Goal: Transaction & Acquisition: Purchase product/service

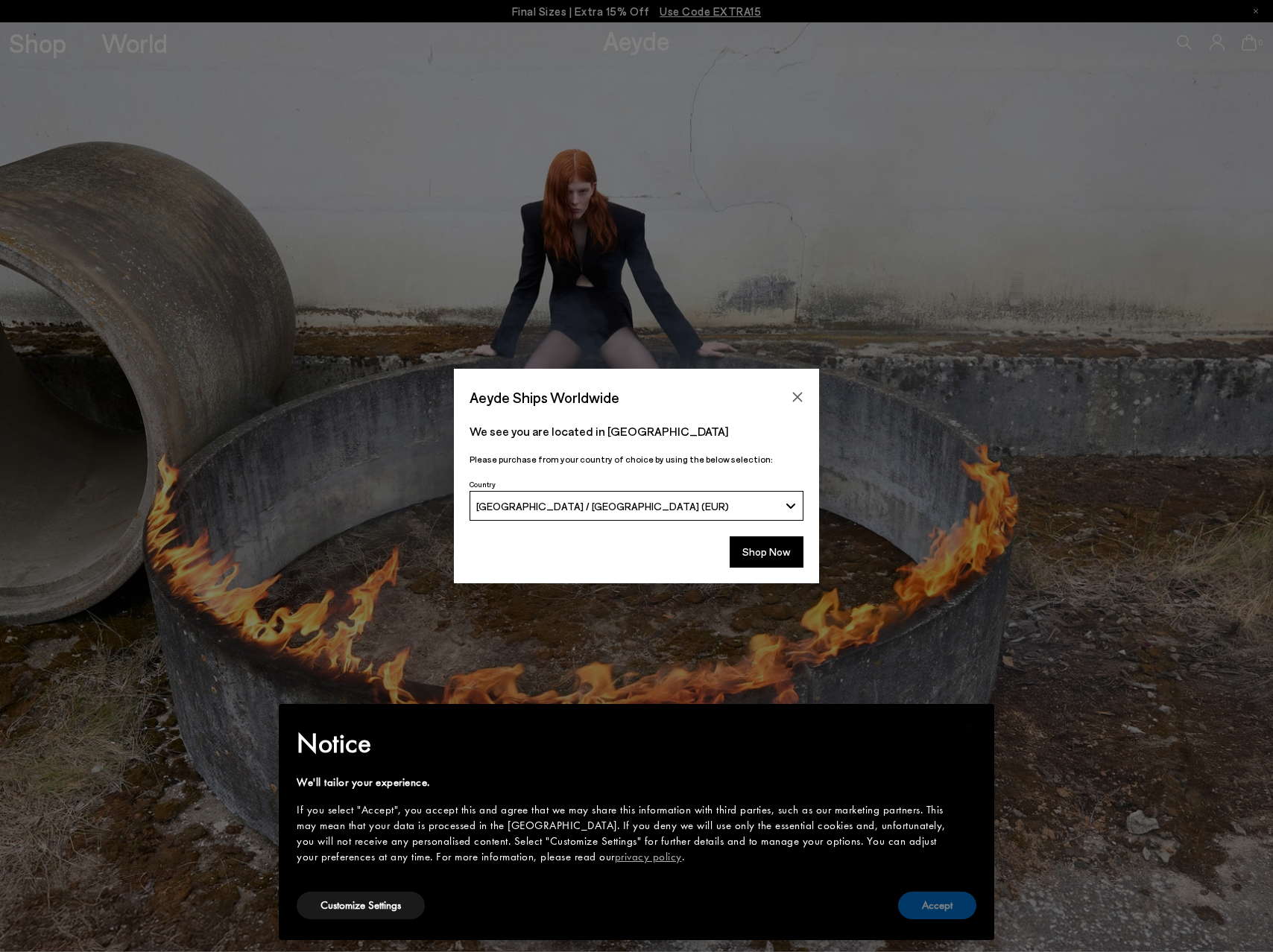
click at [935, 908] on button "Accept" at bounding box center [937, 905] width 78 height 28
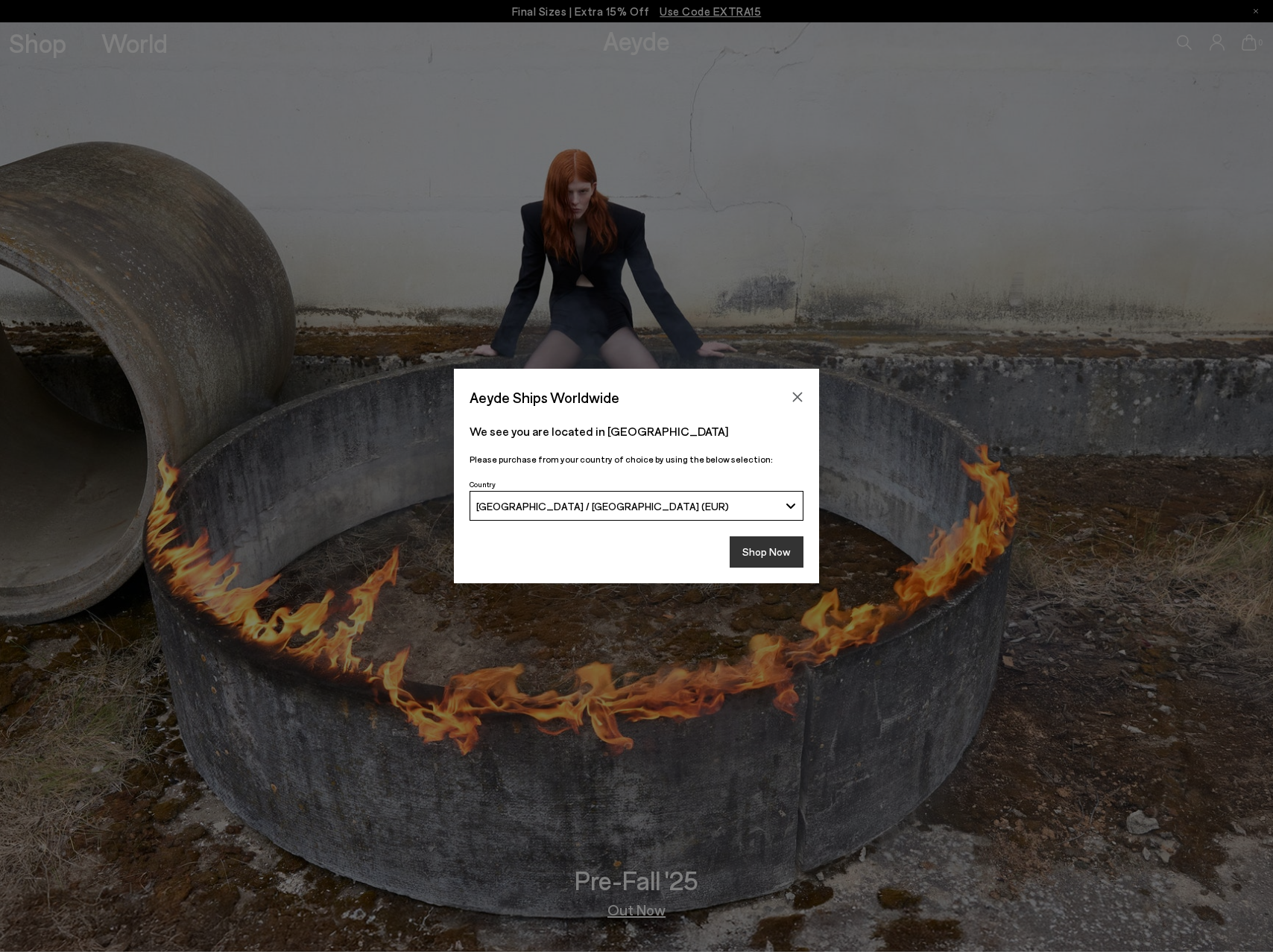
click at [775, 555] on button "Shop Now" at bounding box center [767, 552] width 73 height 31
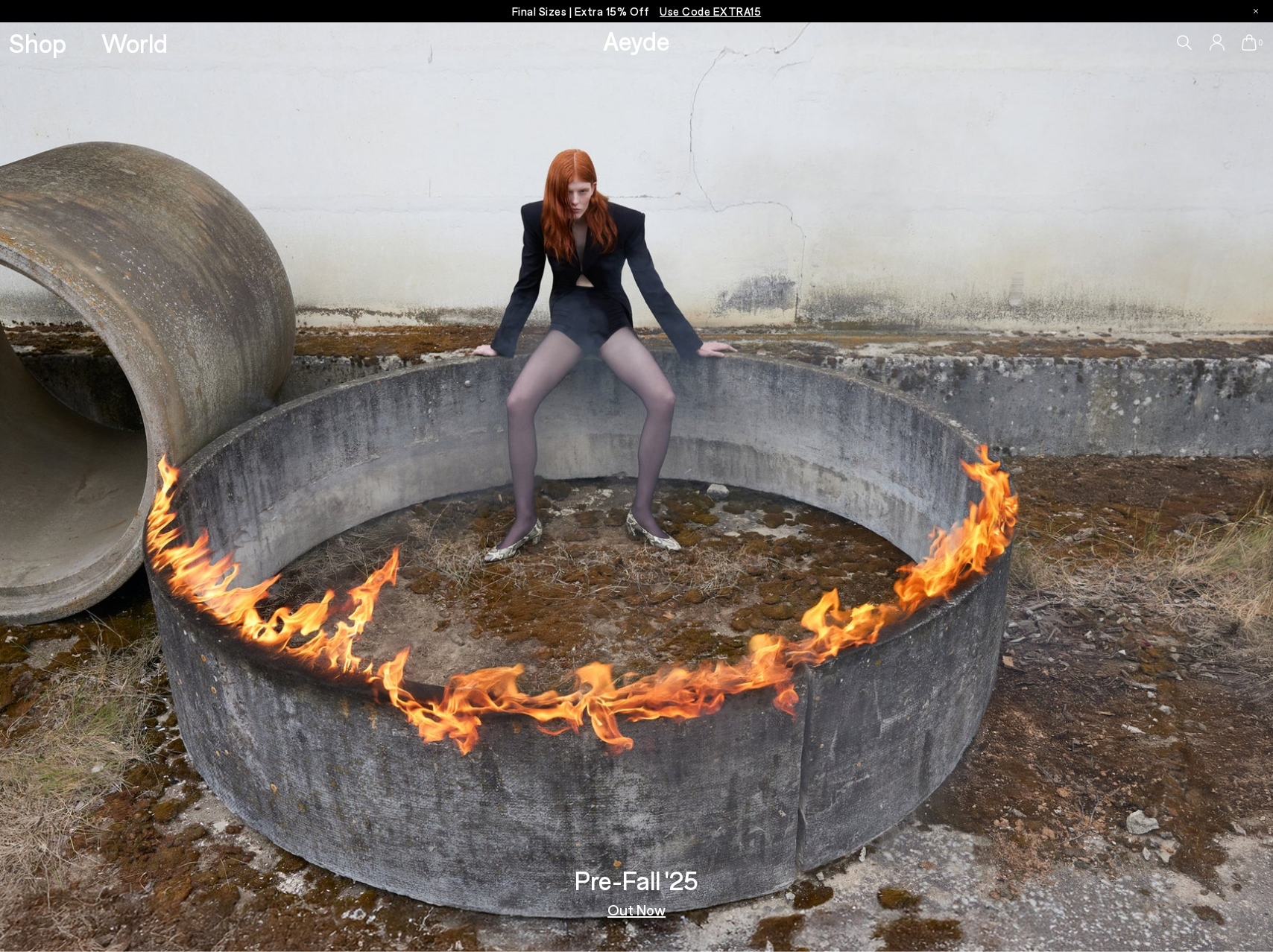
click at [643, 912] on link "Out Now" at bounding box center [636, 909] width 58 height 15
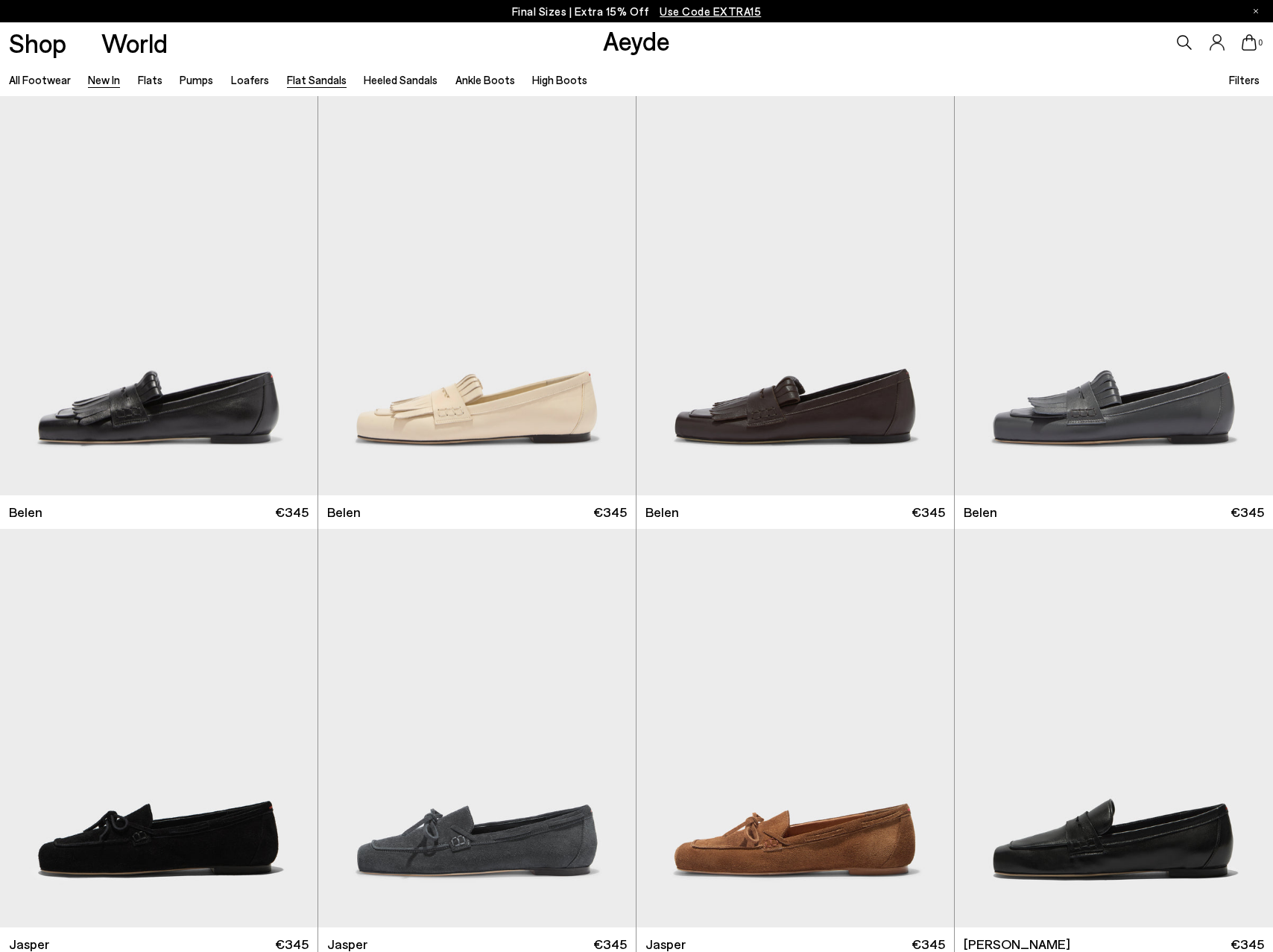
click at [317, 81] on link "Flat Sandals" at bounding box center [317, 80] width 60 height 14
